Goal: Task Accomplishment & Management: Manage account settings

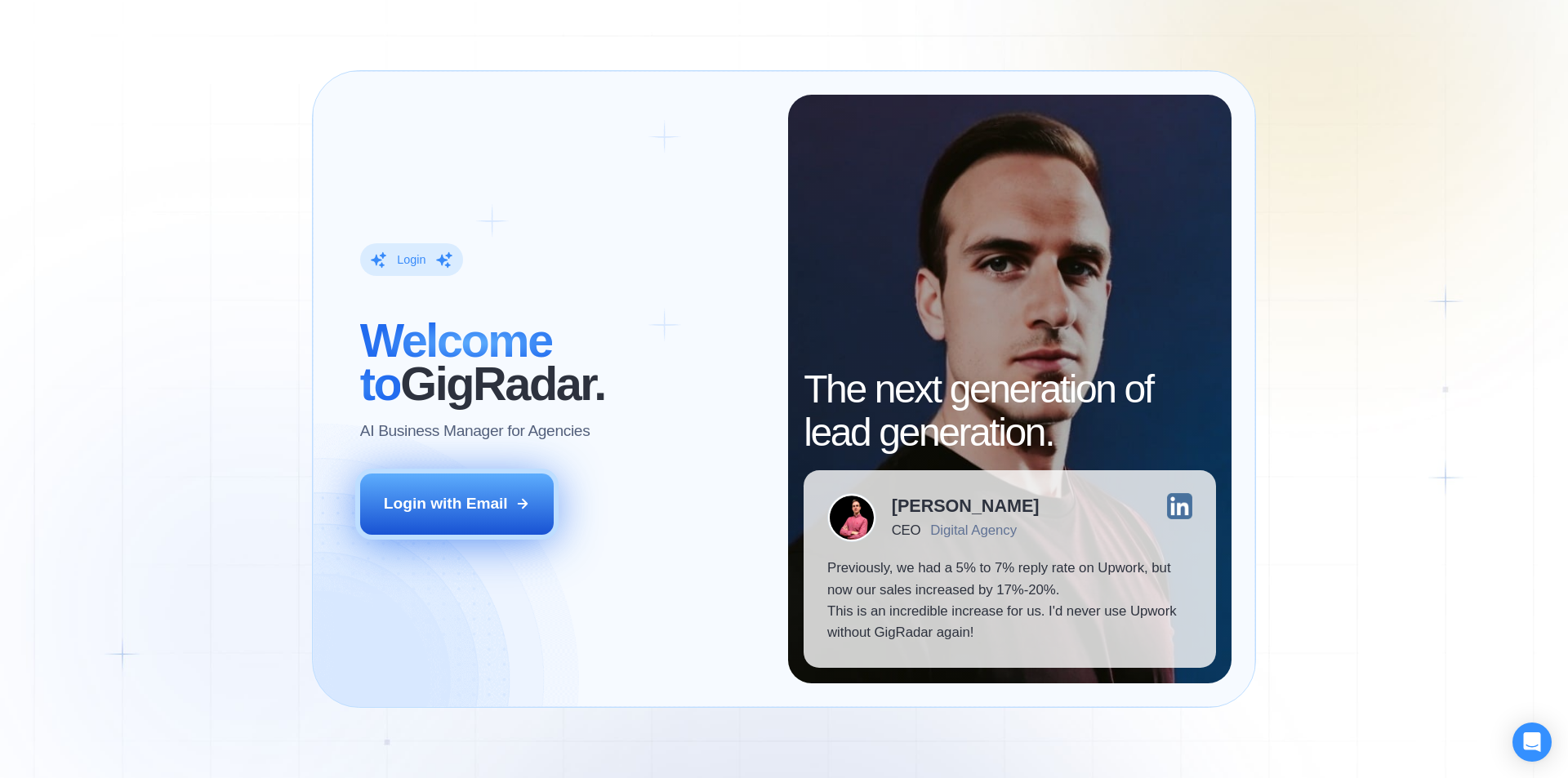
click at [468, 507] on div "Login with Email" at bounding box center [445, 504] width 124 height 21
click at [462, 511] on div "Login with Email" at bounding box center [445, 504] width 124 height 21
click at [419, 512] on div "Login with Email" at bounding box center [445, 504] width 124 height 21
click at [465, 518] on button "Login with Email" at bounding box center [458, 504] width 194 height 61
